Goal: Transaction & Acquisition: Purchase product/service

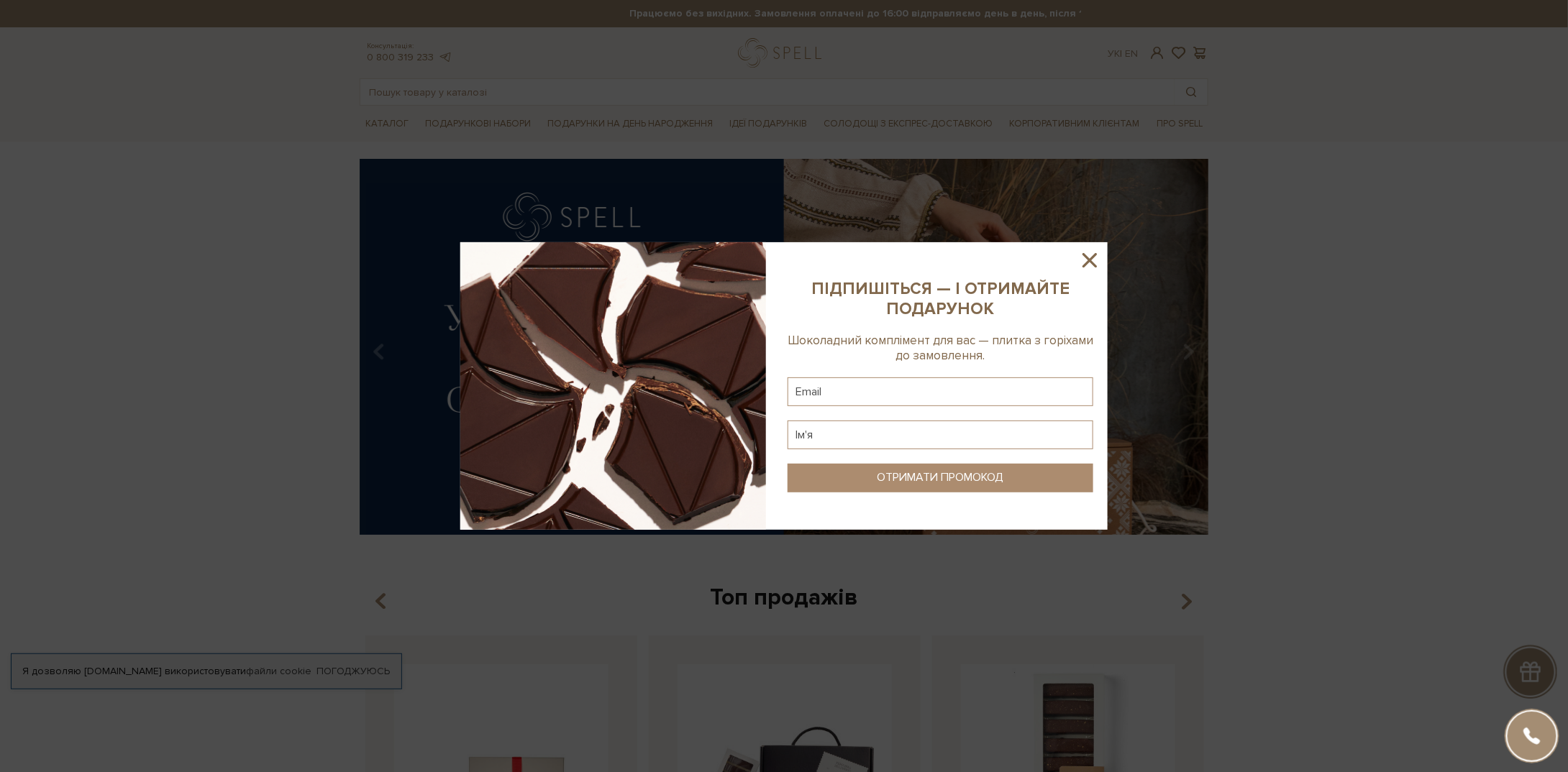
click at [1084, 259] on icon at bounding box center [1090, 260] width 24 height 24
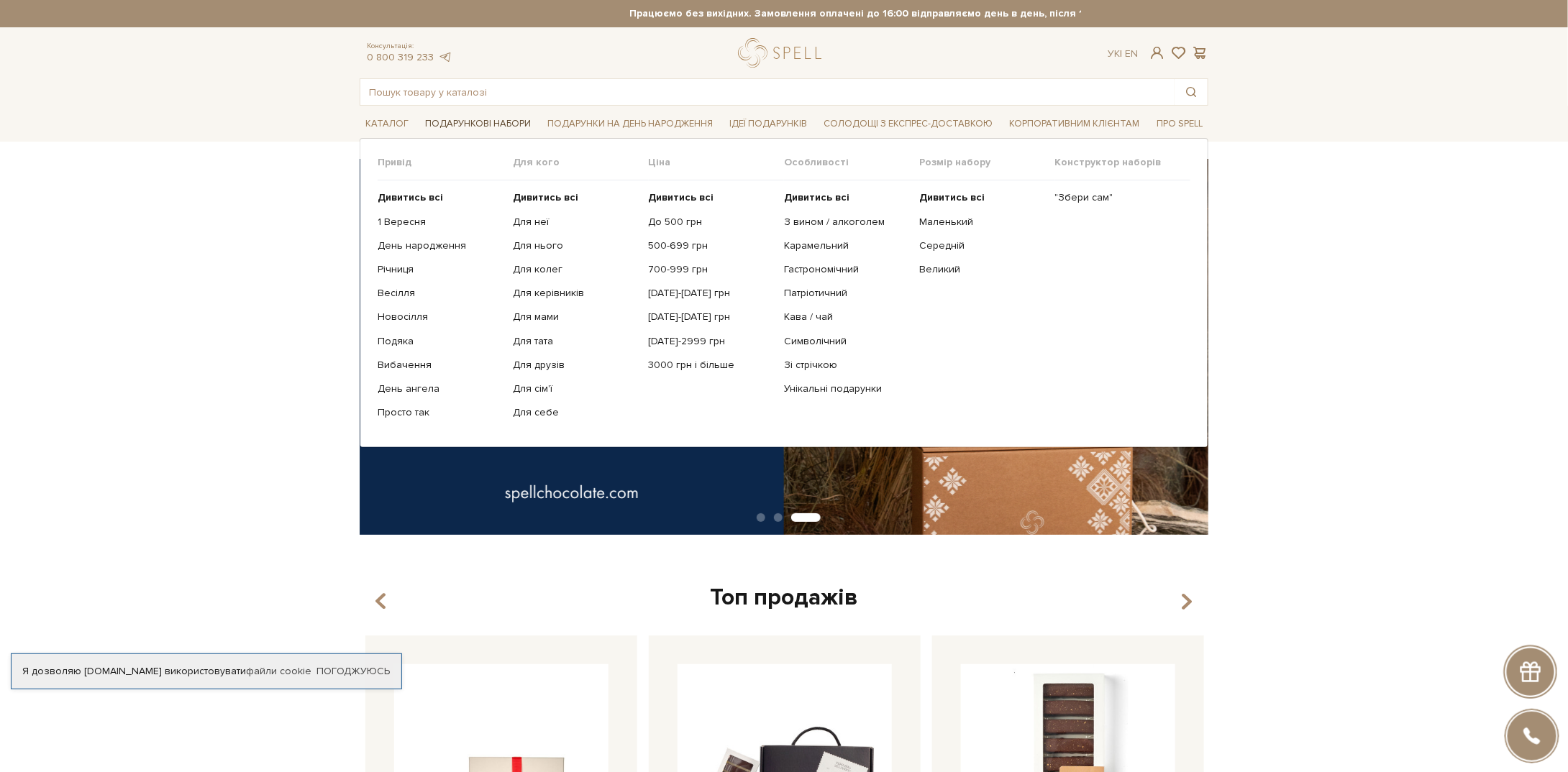
click at [458, 120] on span "Подарункові набори" at bounding box center [477, 124] width 117 height 23
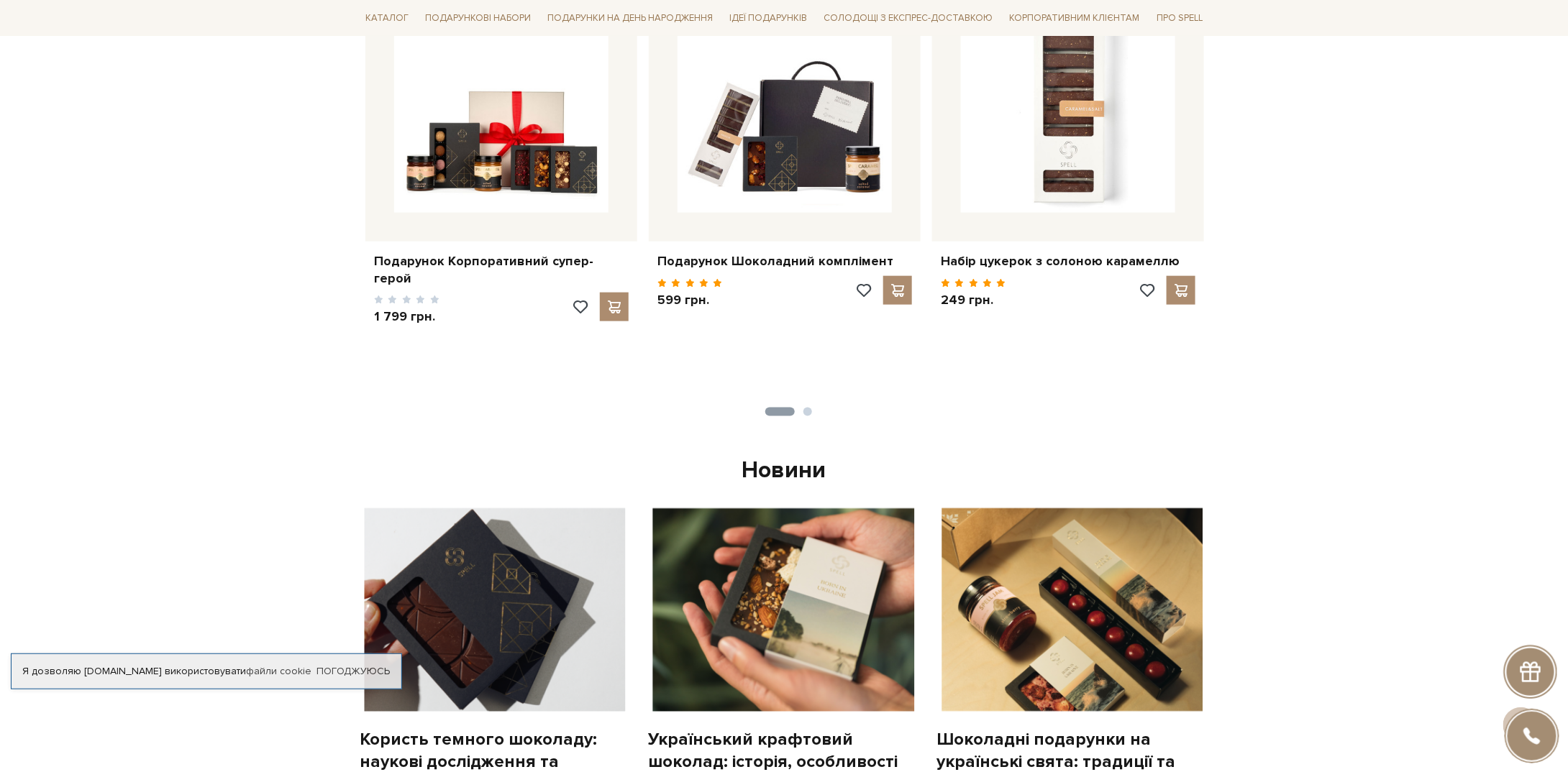
scroll to position [359, 0]
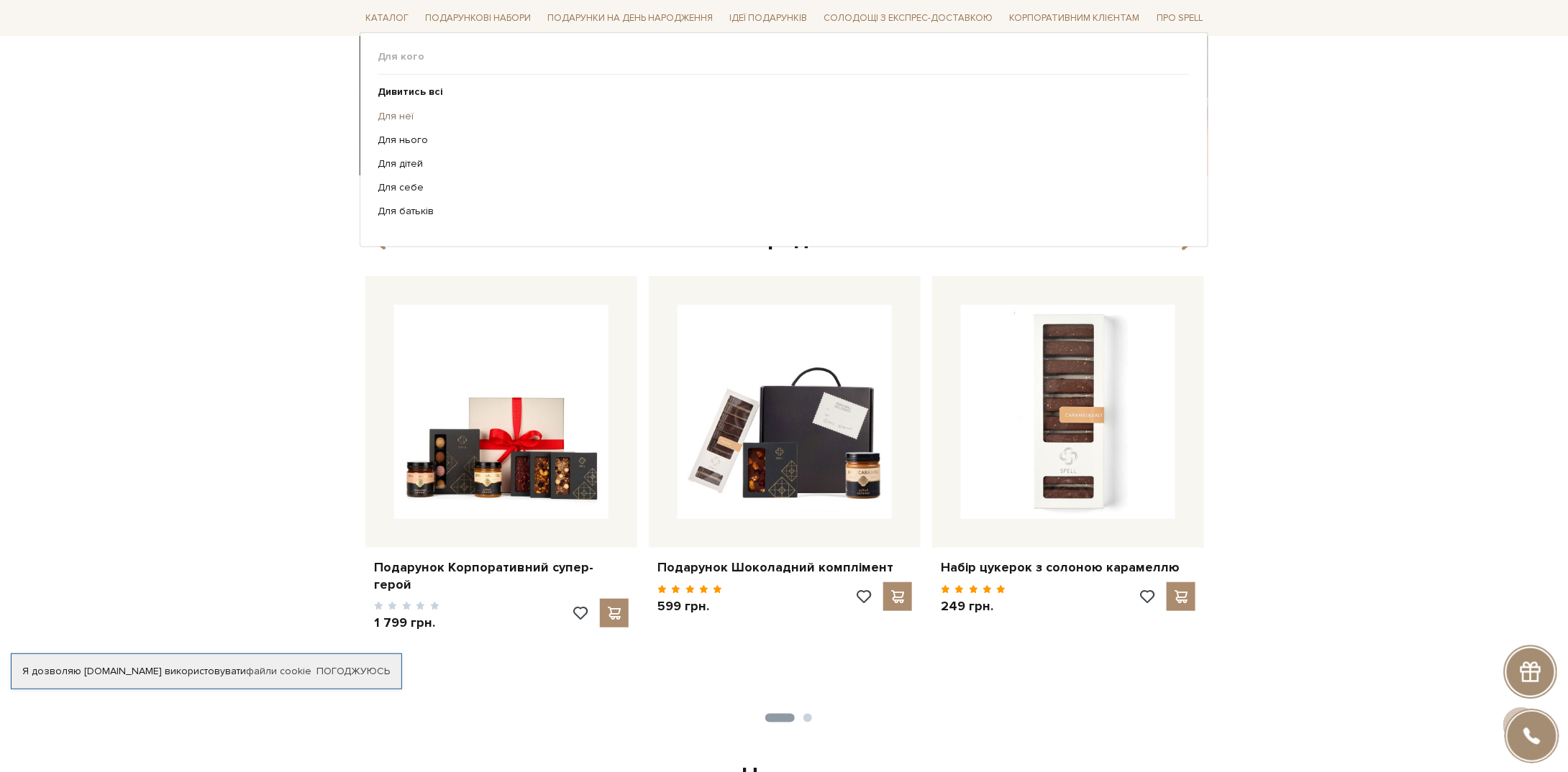
click at [399, 114] on link "Для неї" at bounding box center [778, 116] width 802 height 13
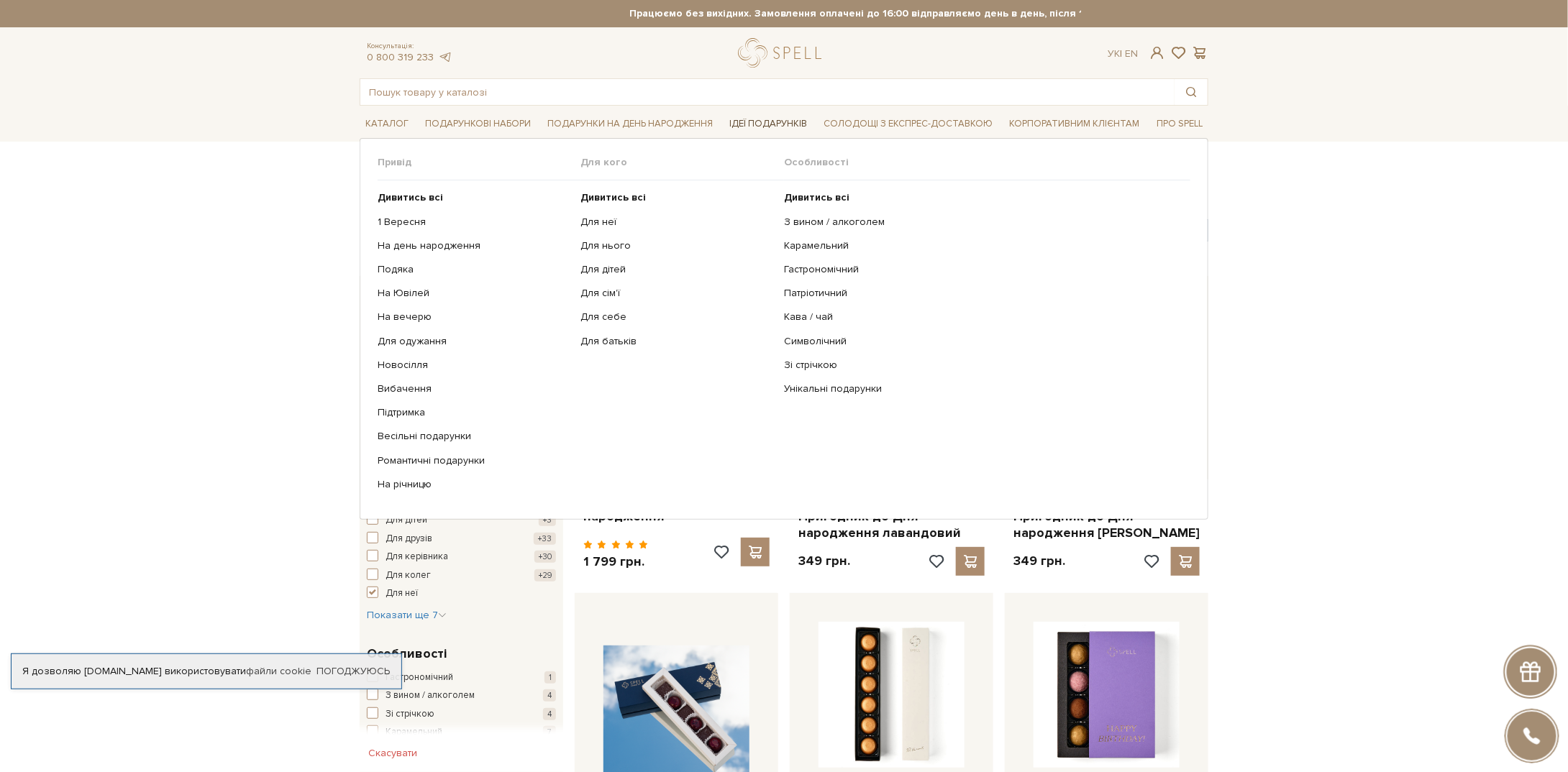
click at [767, 117] on span "Ідеї подарунків" at bounding box center [768, 124] width 89 height 23
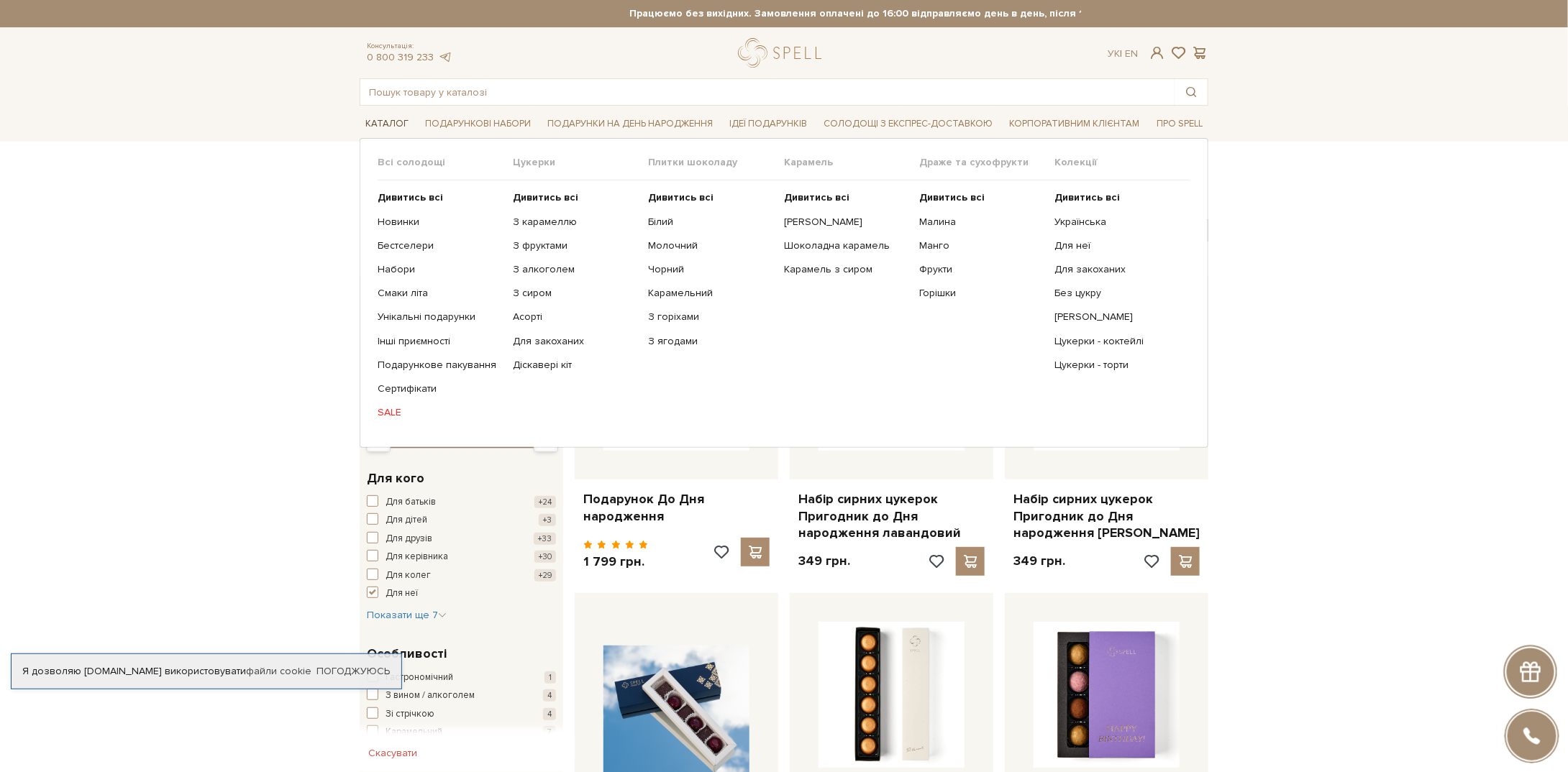
click at [400, 123] on span "Каталог" at bounding box center [387, 124] width 55 height 23
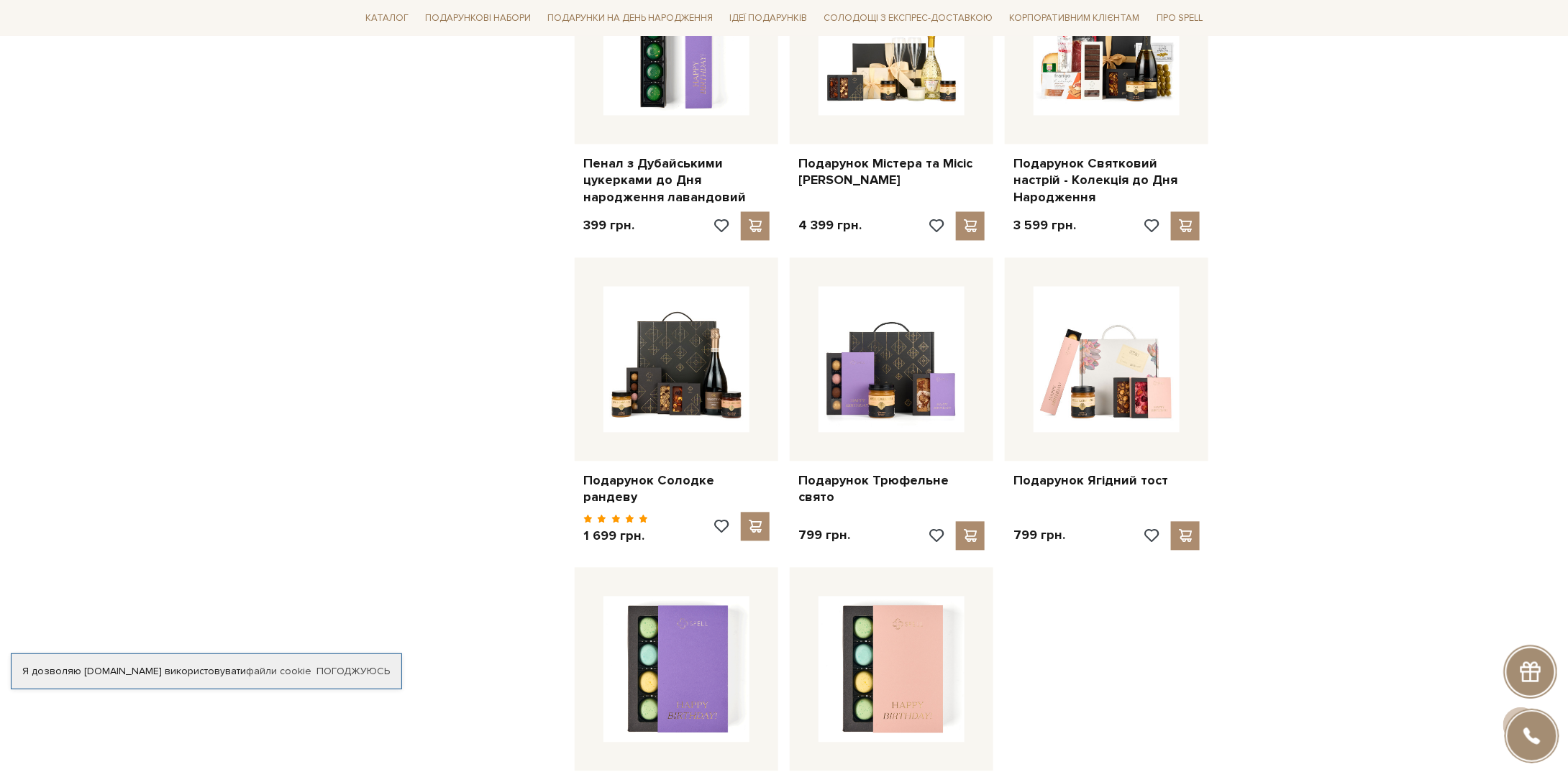
scroll to position [1222, 0]
